Goal: Information Seeking & Learning: Learn about a topic

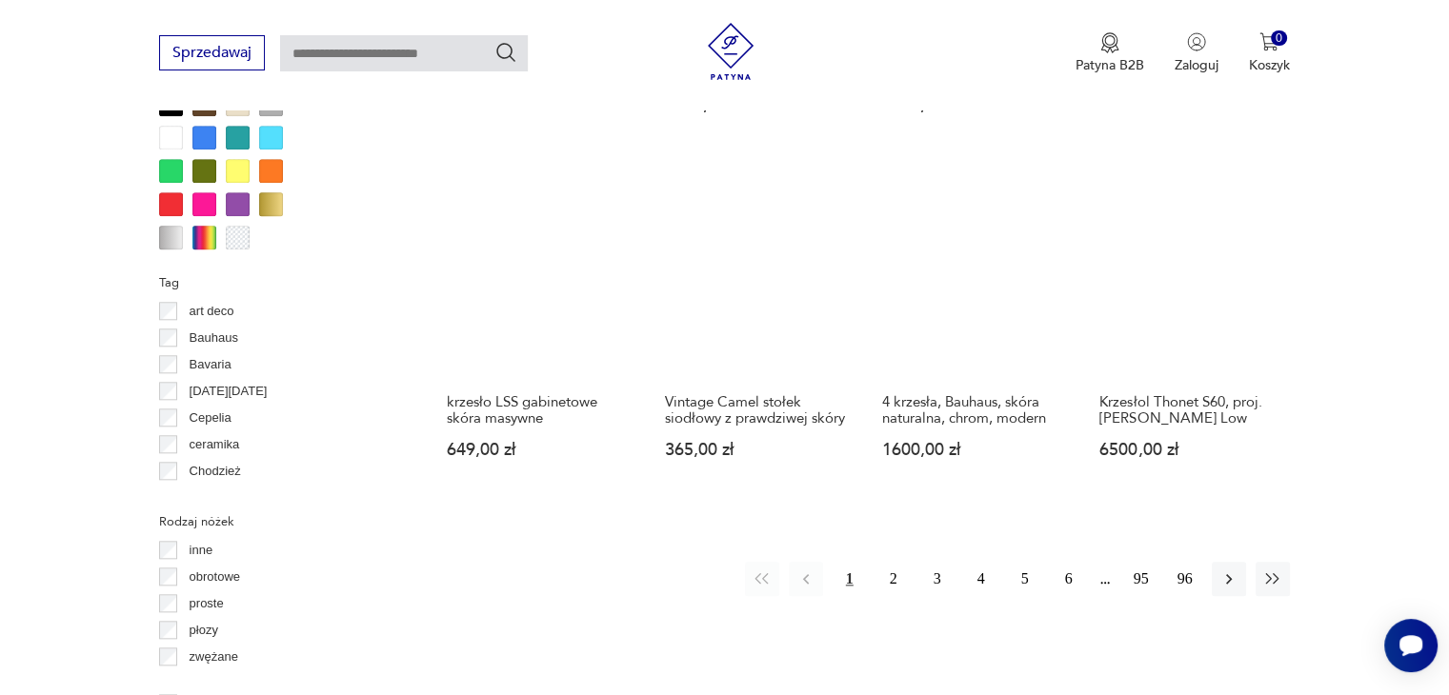
scroll to position [1852, 0]
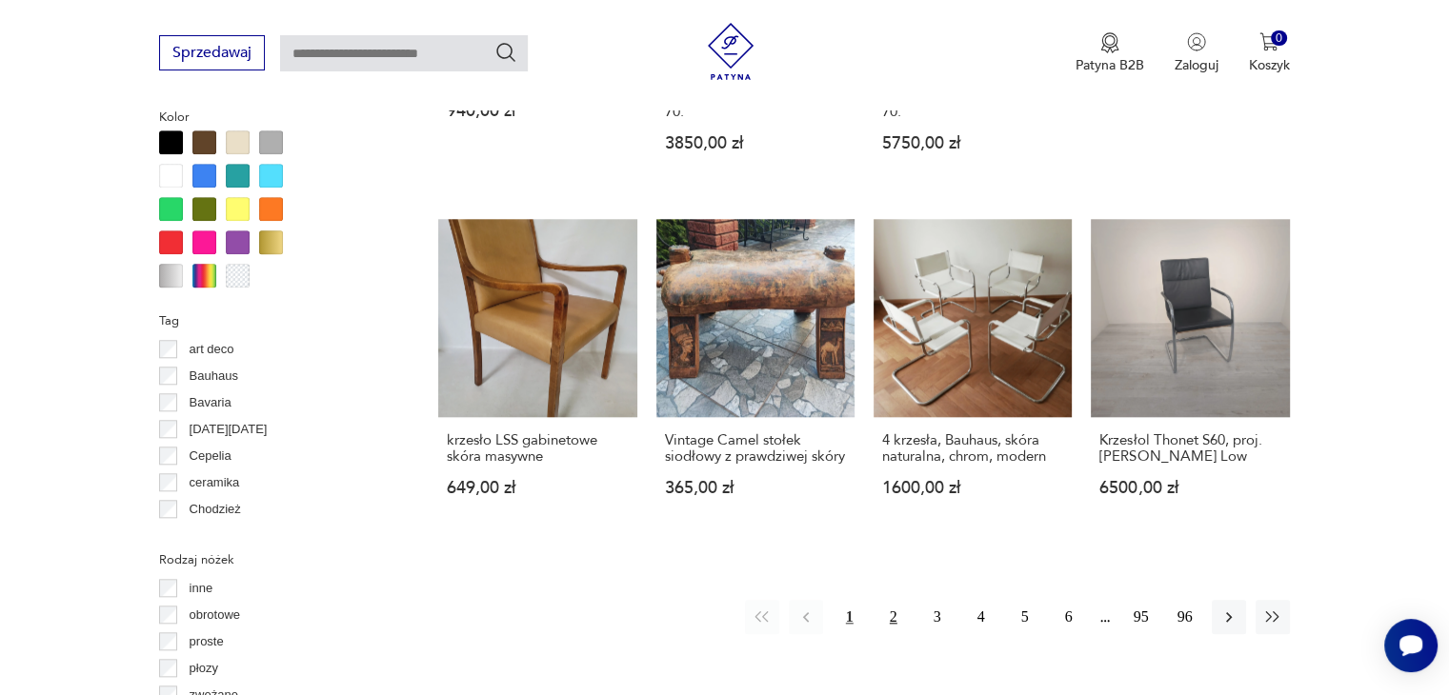
click at [888, 600] on button "2" at bounding box center [893, 617] width 34 height 34
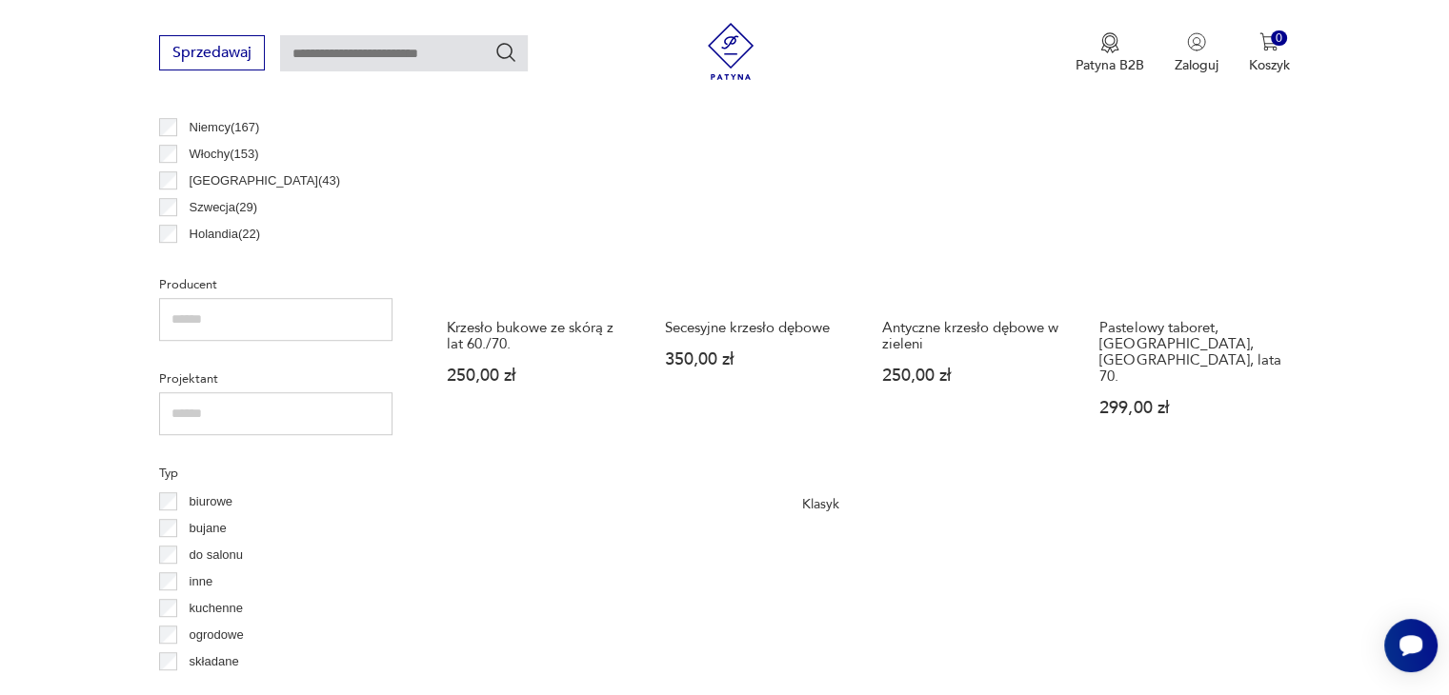
scroll to position [1721, 0]
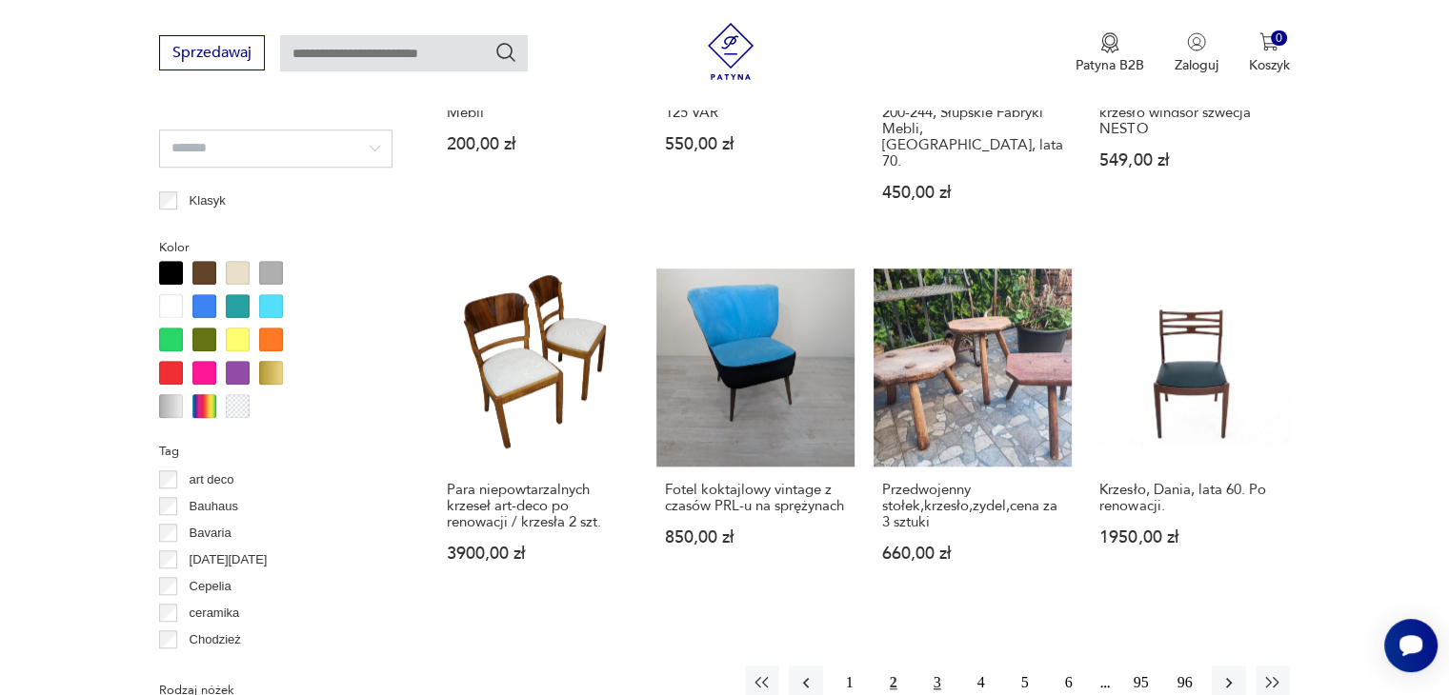
click at [932, 666] on button "3" at bounding box center [937, 683] width 34 height 34
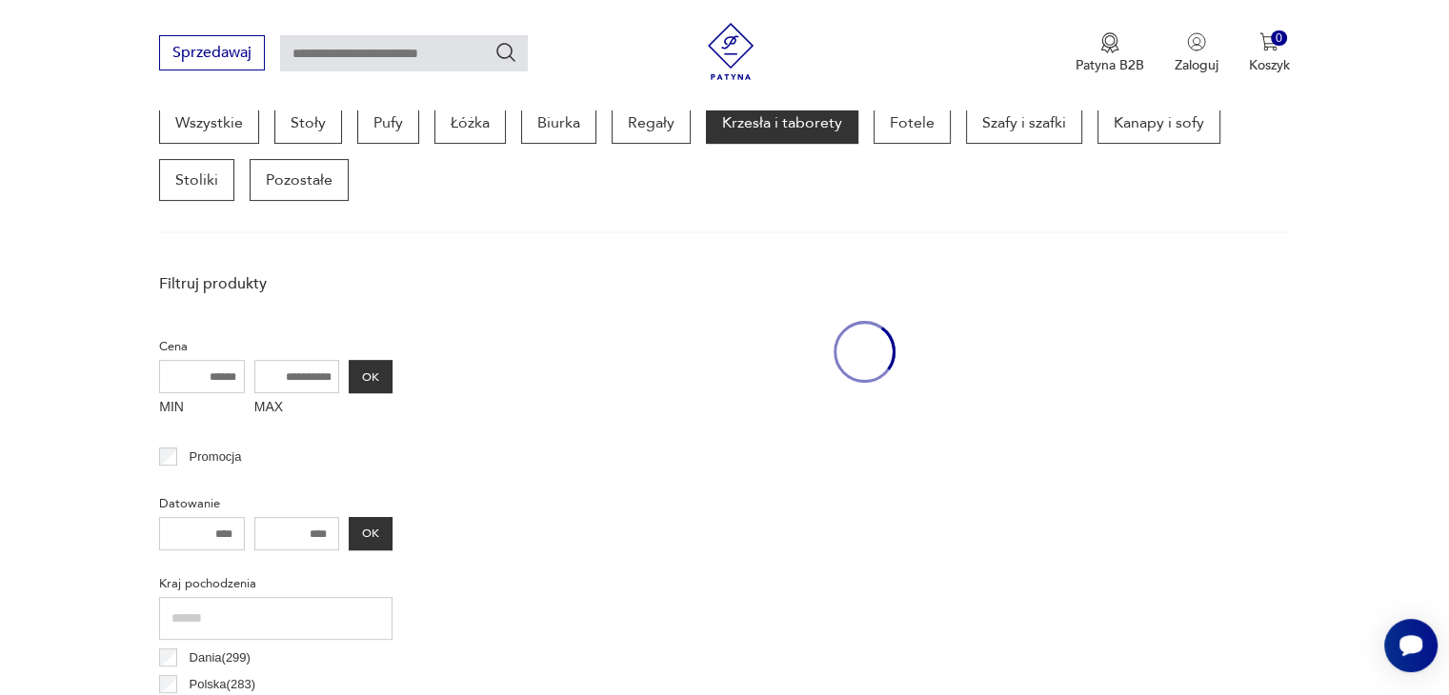
scroll to position [505, 0]
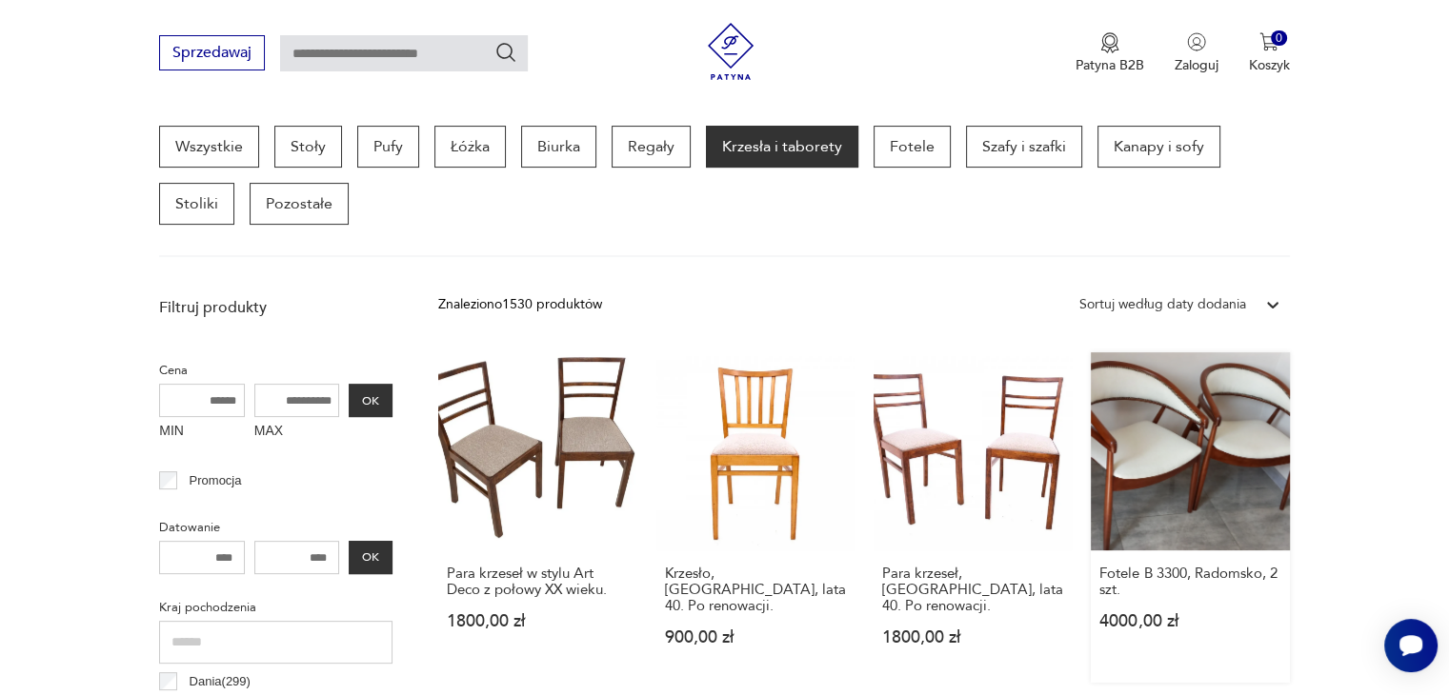
click at [1201, 509] on link "Fotele B 3300, Radomsko, 2 szt. 4000,00 zł" at bounding box center [1190, 517] width 198 height 331
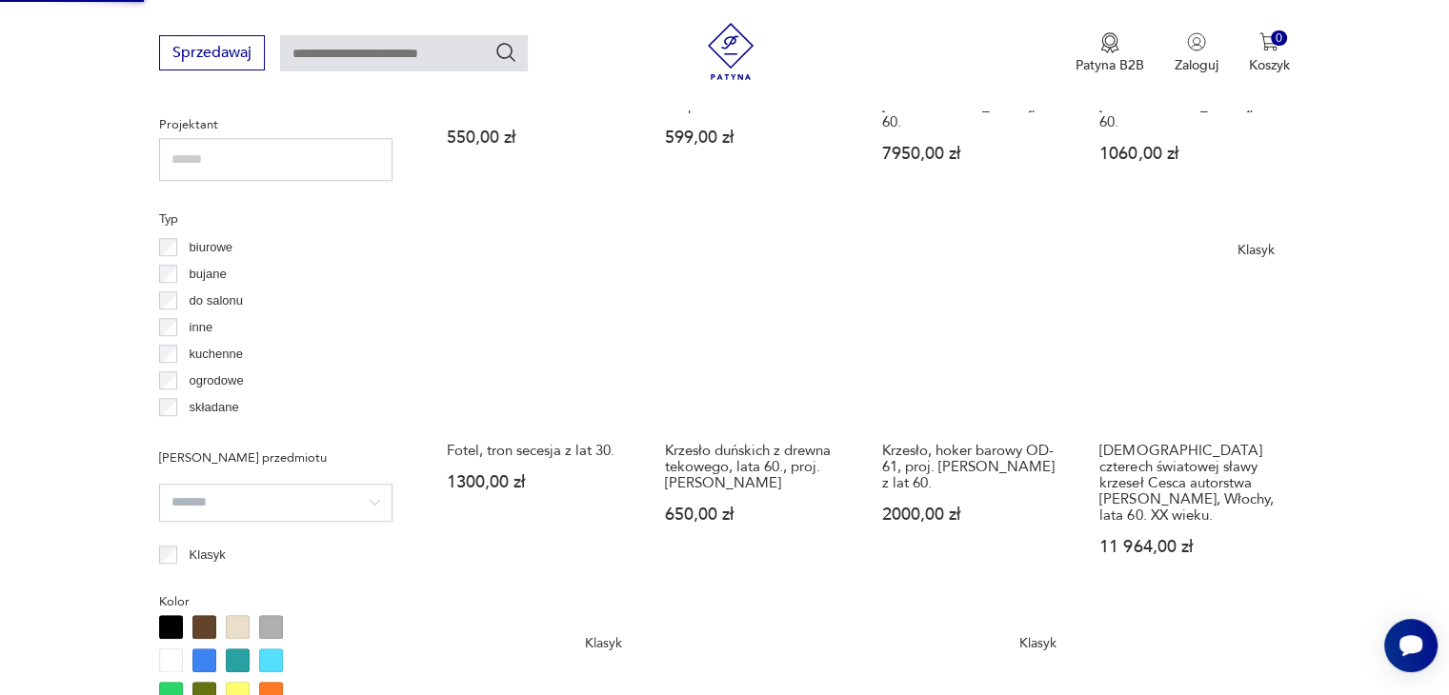
scroll to position [1975, 0]
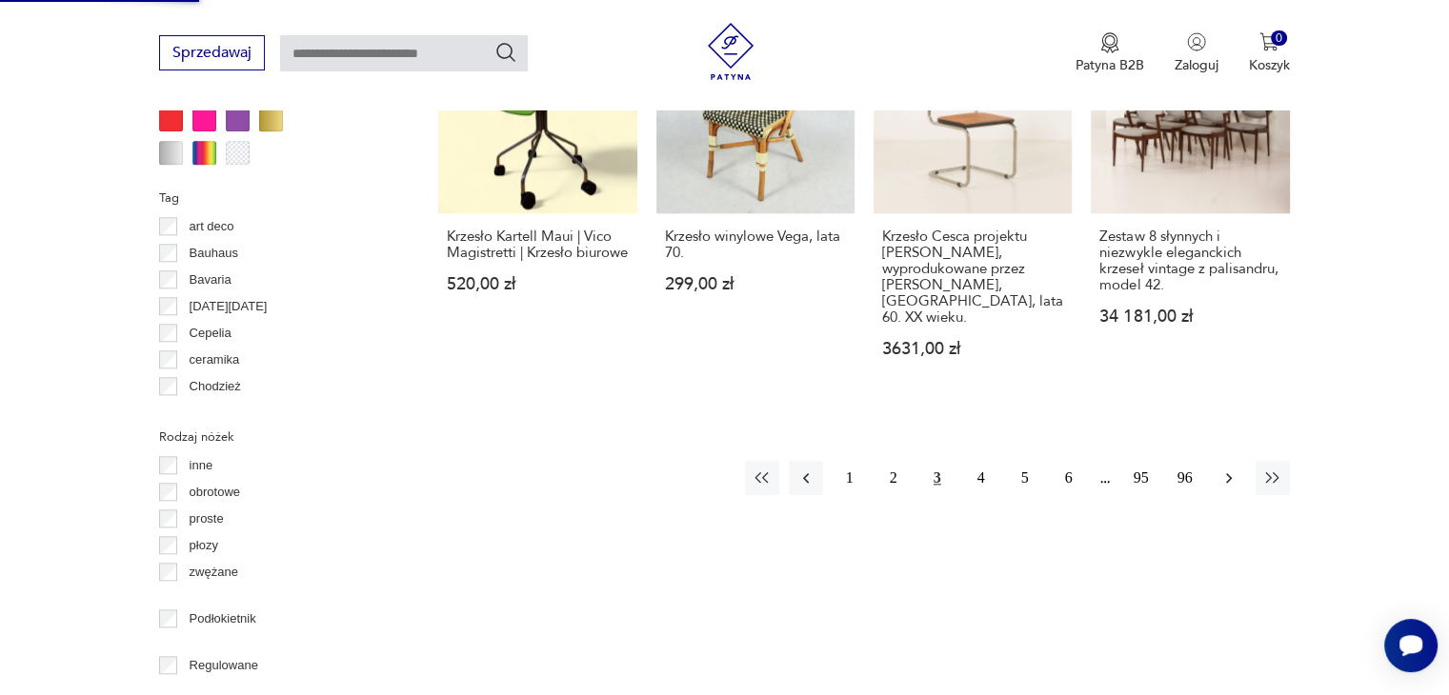
click at [1231, 469] on icon "button" at bounding box center [1228, 478] width 19 height 19
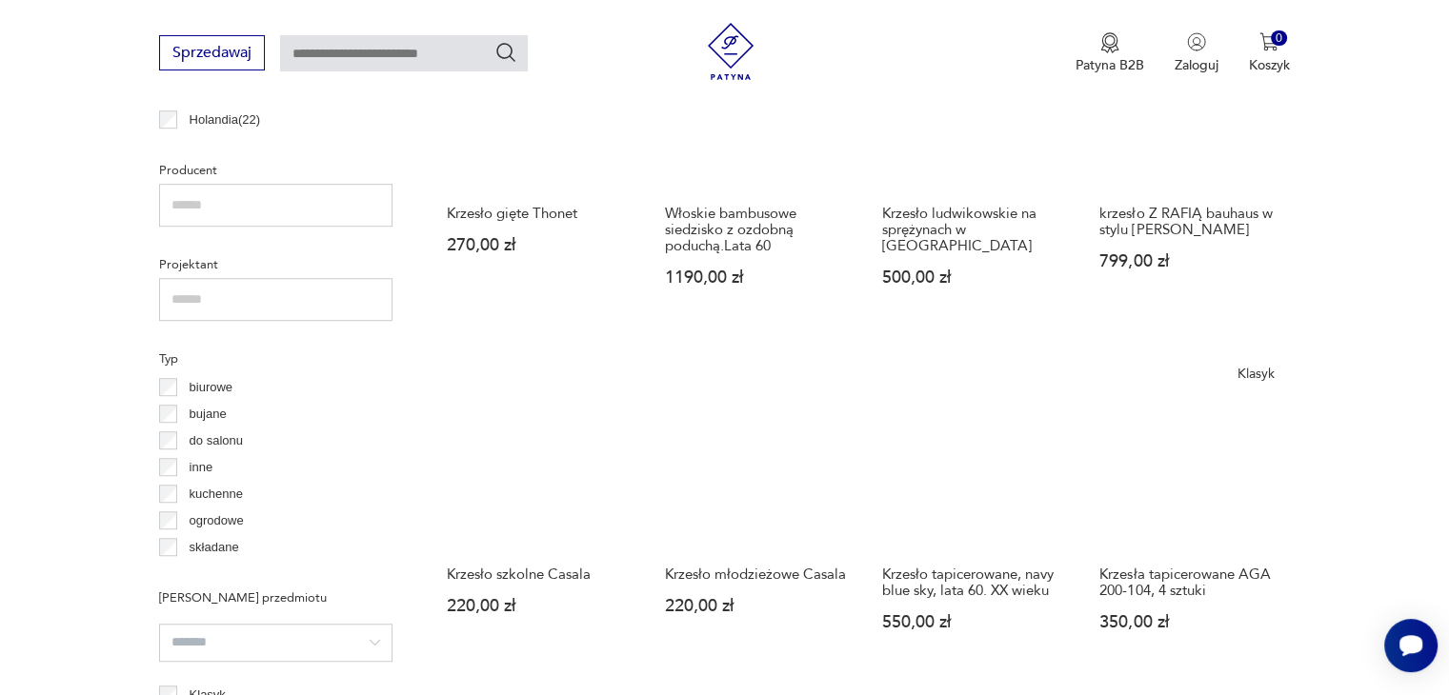
scroll to position [1836, 0]
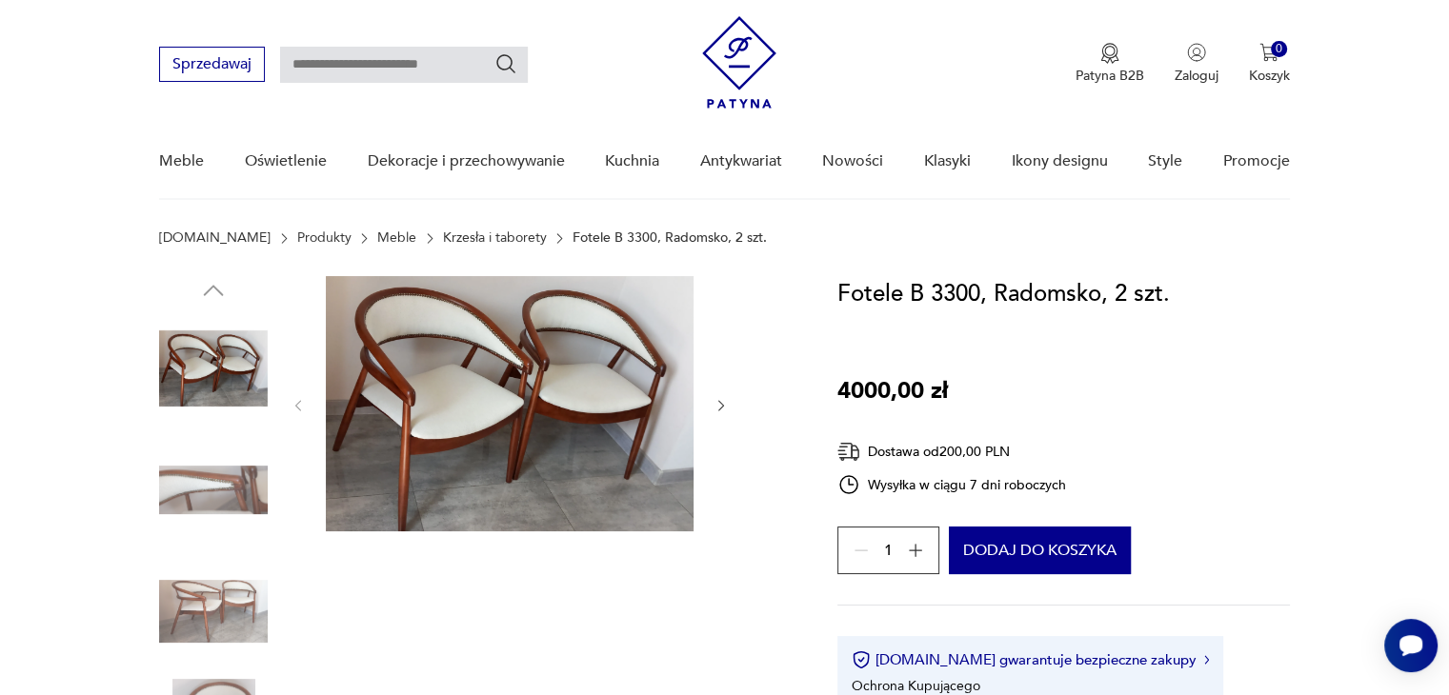
scroll to position [76, 0]
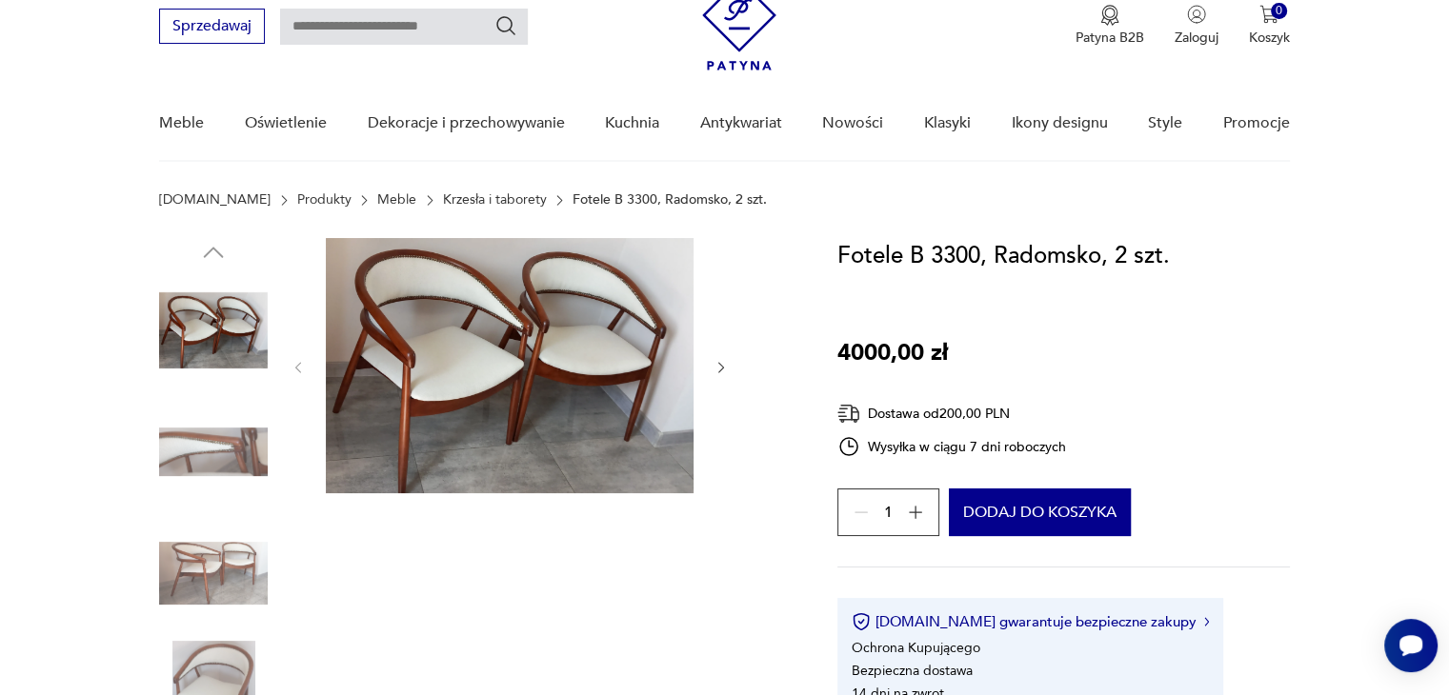
click at [183, 432] on img at bounding box center [213, 452] width 109 height 109
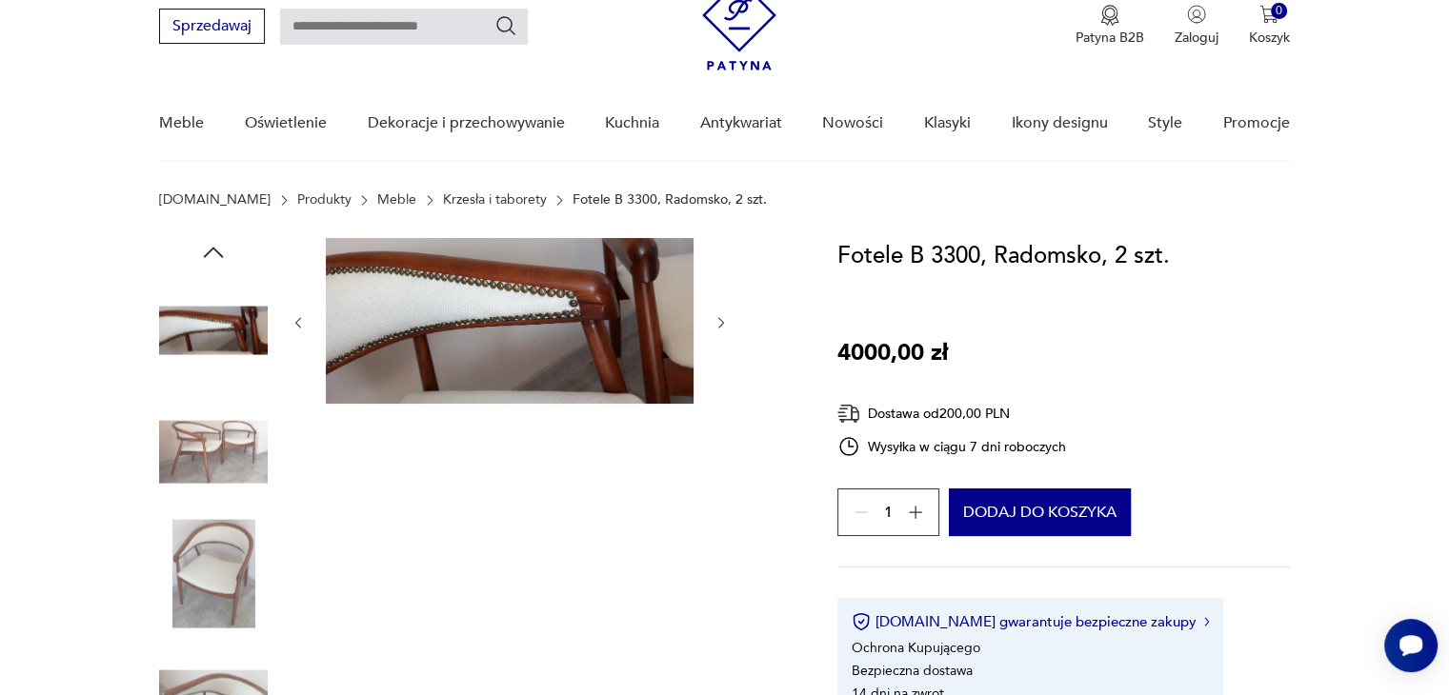
click at [186, 597] on img at bounding box center [213, 573] width 109 height 109
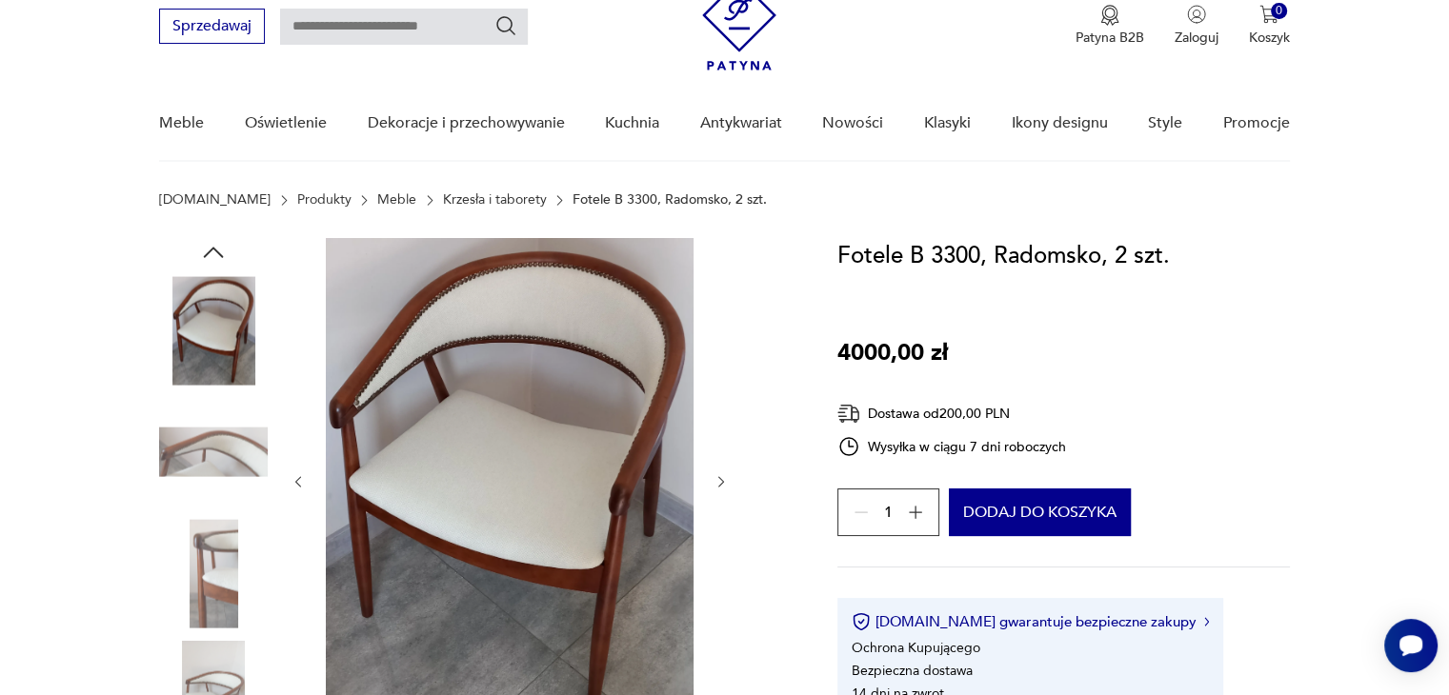
click at [194, 599] on img at bounding box center [213, 573] width 109 height 109
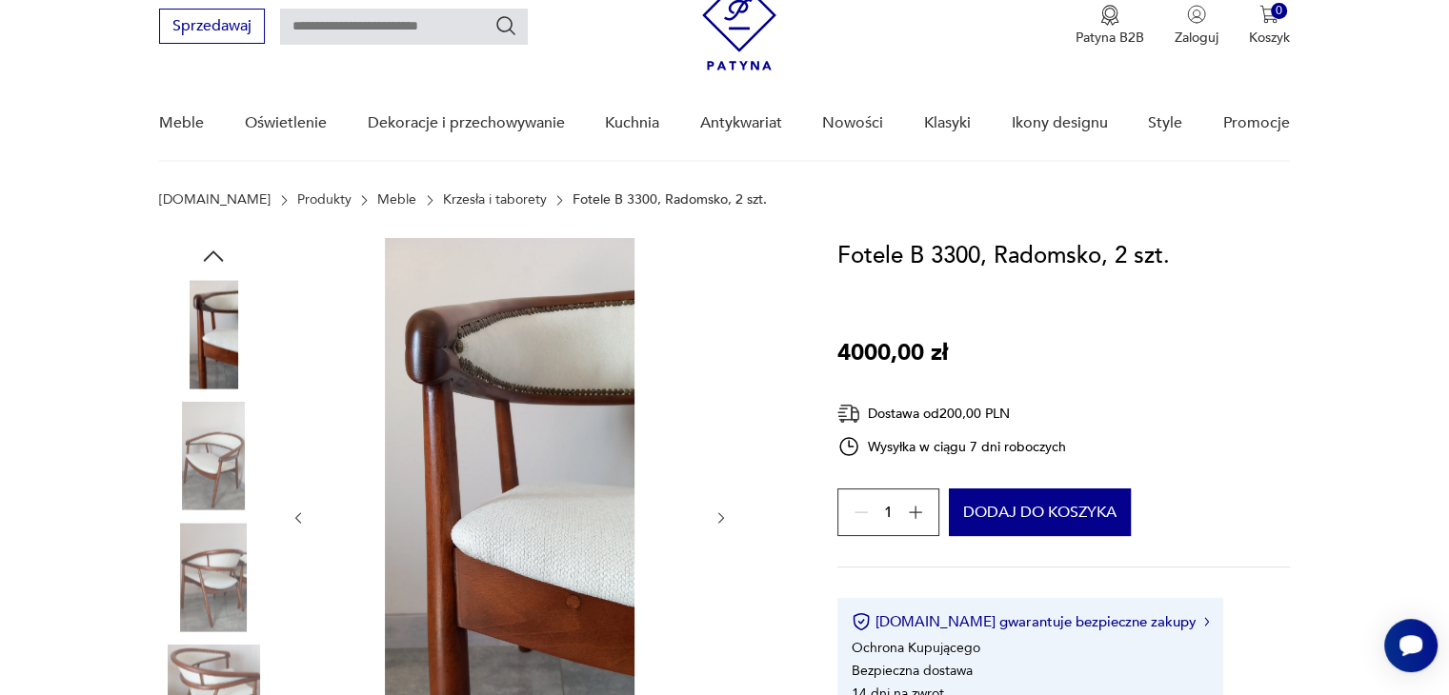
click at [205, 623] on img at bounding box center [213, 577] width 109 height 109
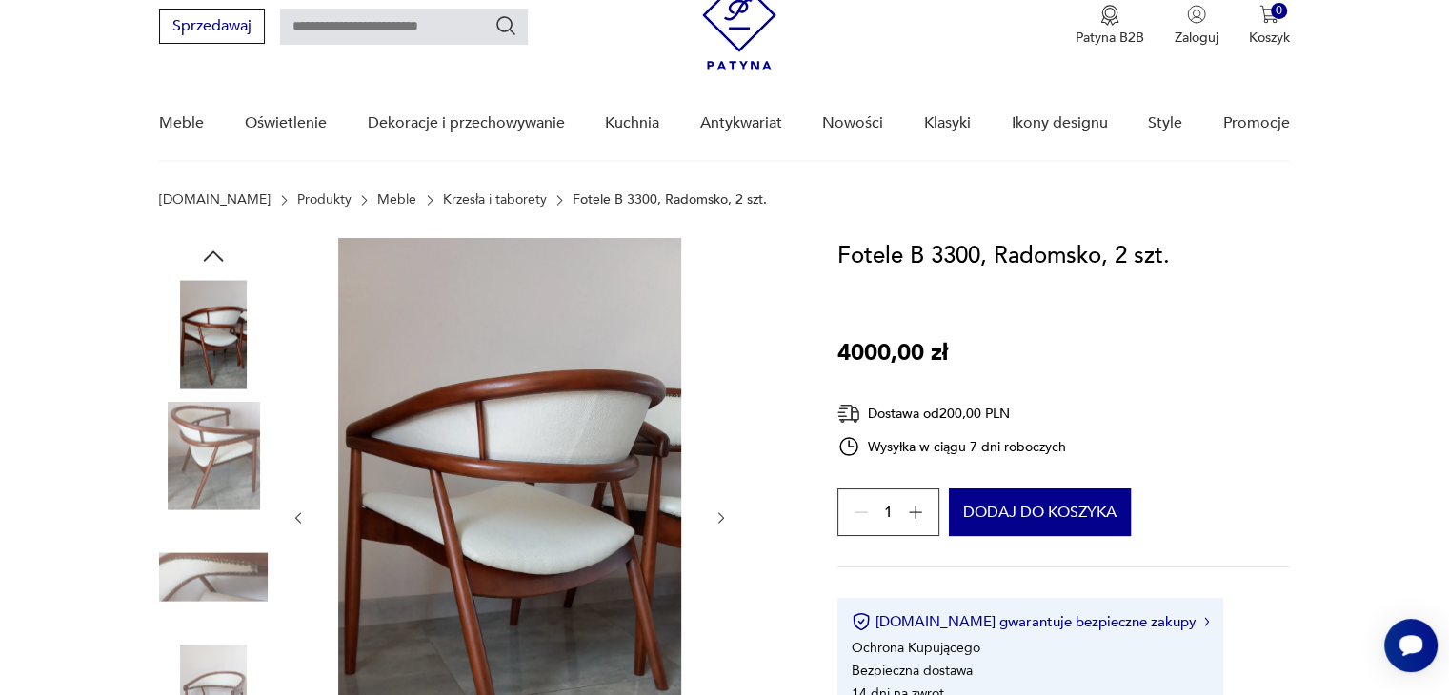
click at [209, 632] on div at bounding box center [213, 579] width 109 height 112
click at [215, 659] on img at bounding box center [213, 699] width 109 height 109
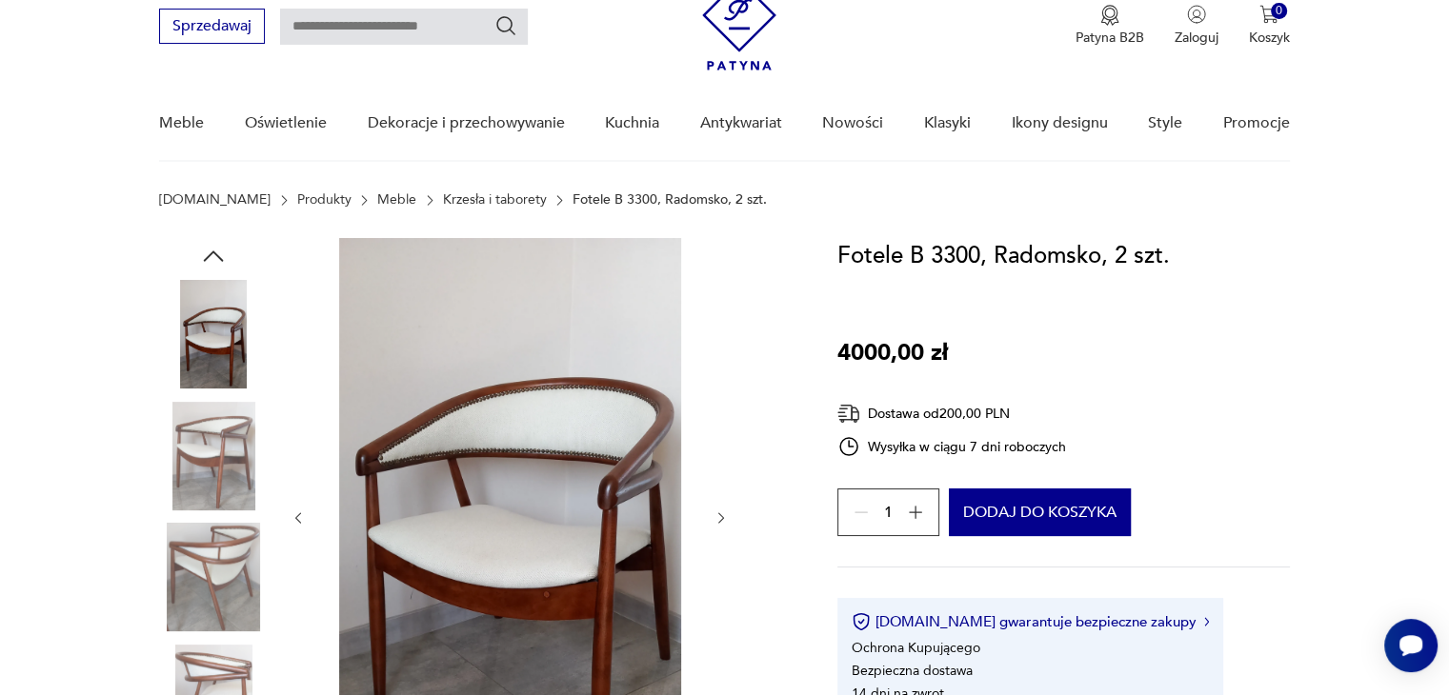
click at [215, 681] on img at bounding box center [213, 699] width 109 height 109
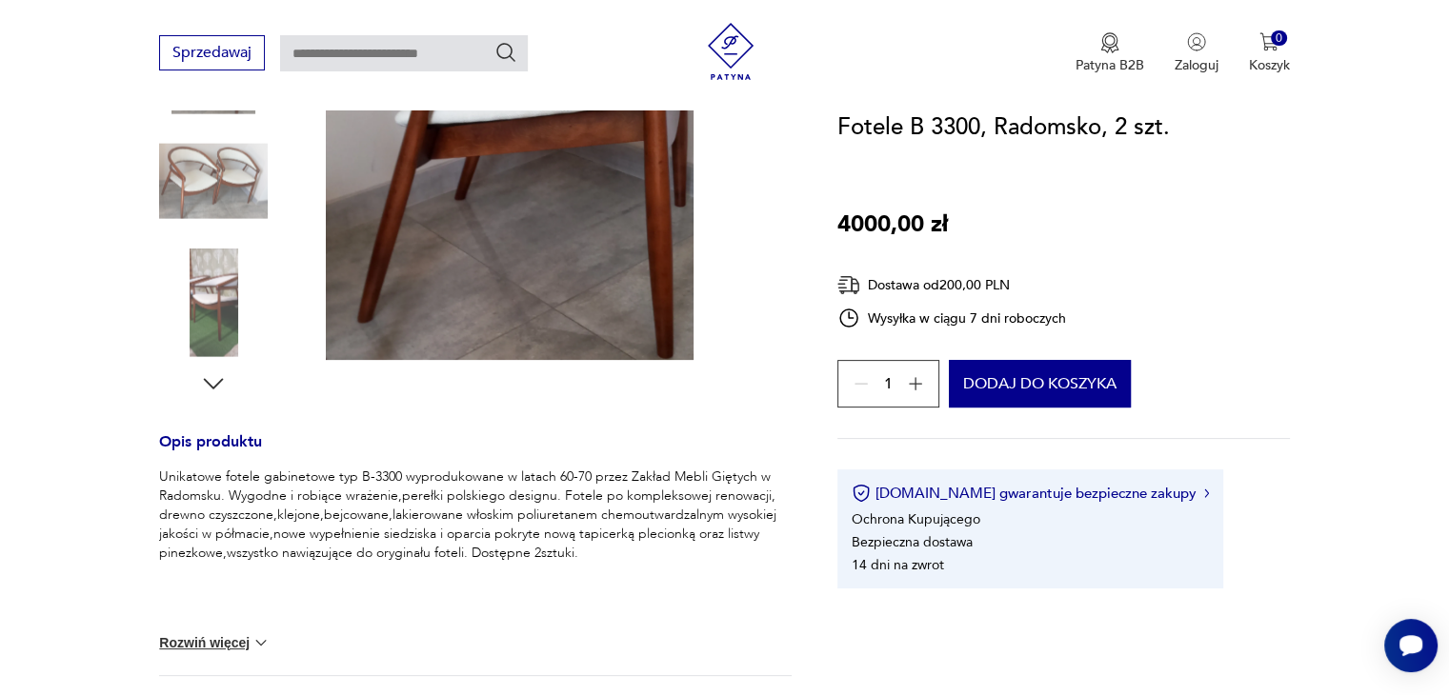
scroll to position [417, 0]
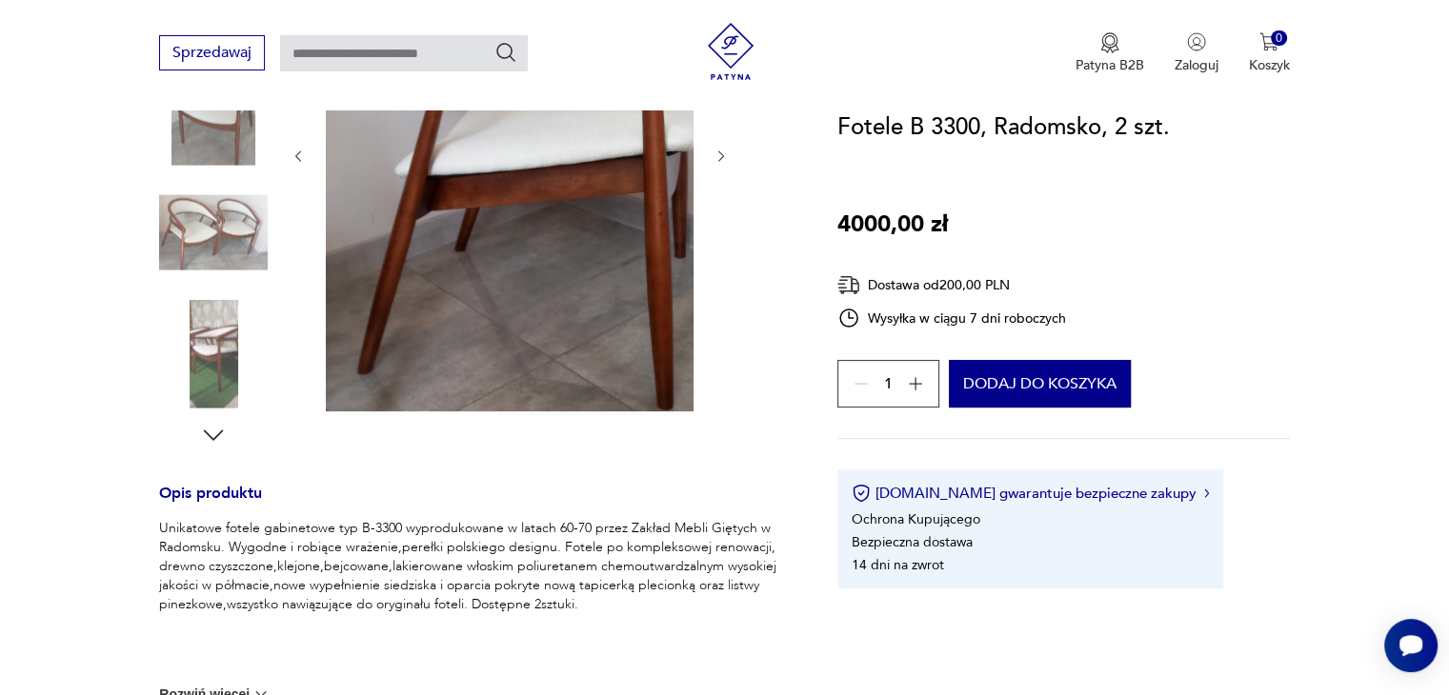
click at [231, 363] on img at bounding box center [213, 354] width 109 height 109
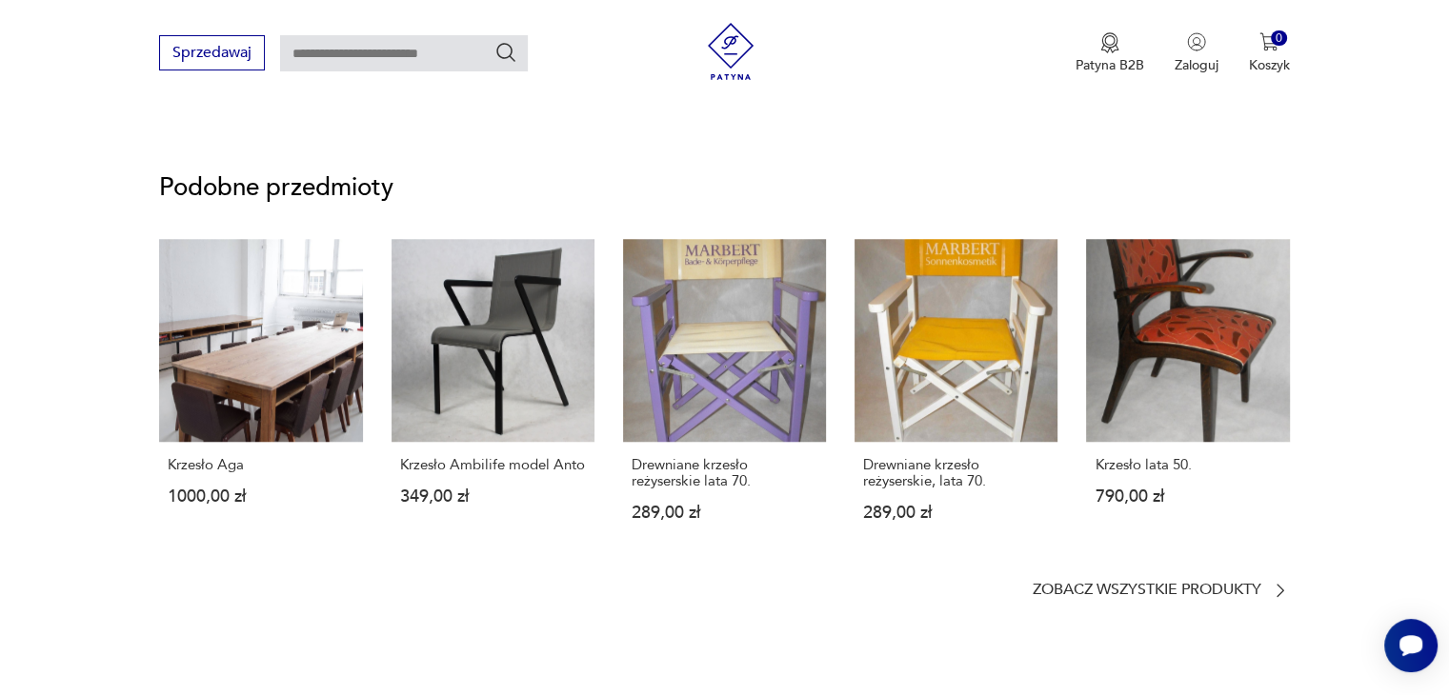
scroll to position [2072, 0]
